Goal: Transaction & Acquisition: Subscribe to service/newsletter

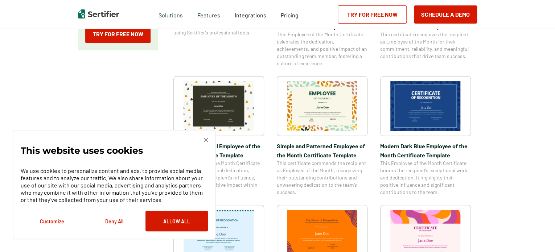
scroll to position [218, 0]
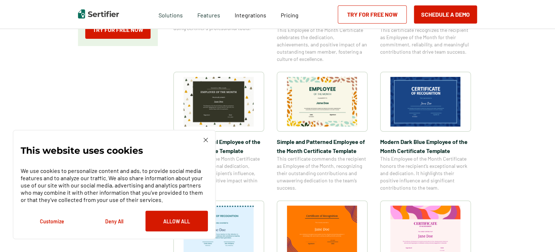
click at [204, 140] on img at bounding box center [206, 140] width 4 height 4
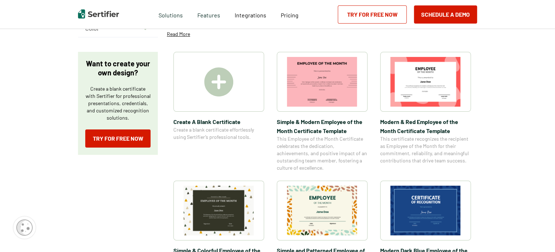
scroll to position [73, 0]
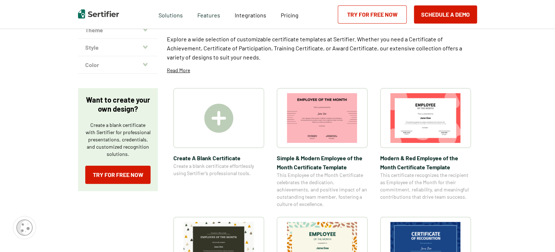
click at [226, 116] on img at bounding box center [218, 118] width 29 height 29
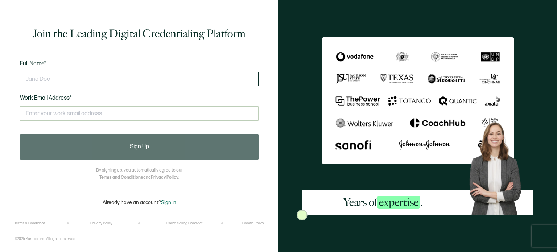
click at [51, 77] on input "text" at bounding box center [139, 79] width 239 height 15
type input "[PERSON_NAME]"
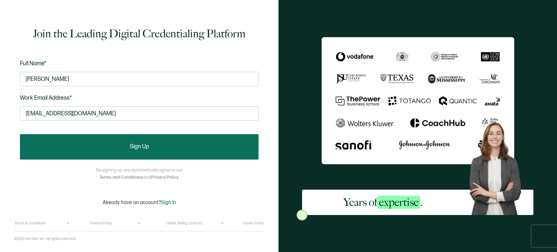
type input "[EMAIL_ADDRESS][DOMAIN_NAME]"
click at [105, 148] on button "Sign Up" at bounding box center [139, 146] width 239 height 25
